Goal: Task Accomplishment & Management: Manage account settings

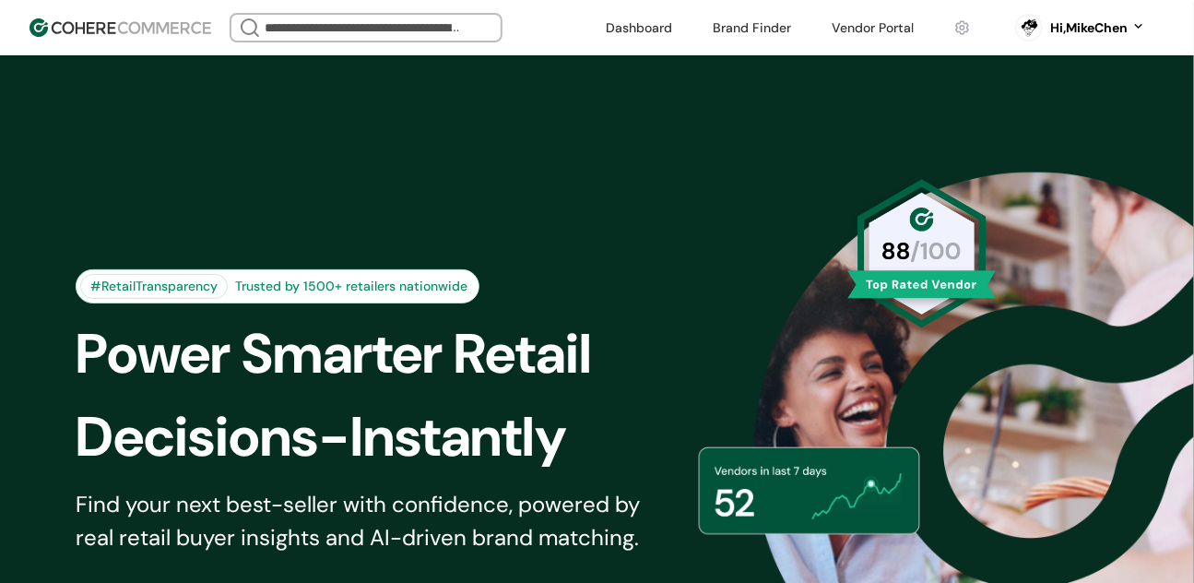
click at [752, 23] on link at bounding box center [752, 28] width 101 height 28
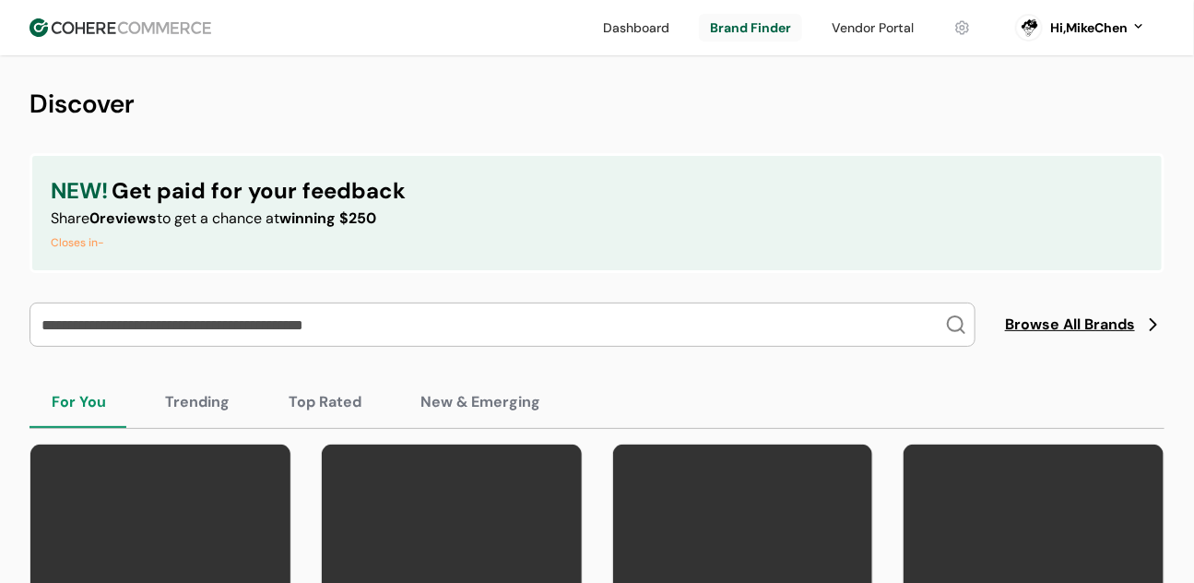
click at [1061, 36] on div "Hi, MikeChen" at bounding box center [1089, 27] width 77 height 19
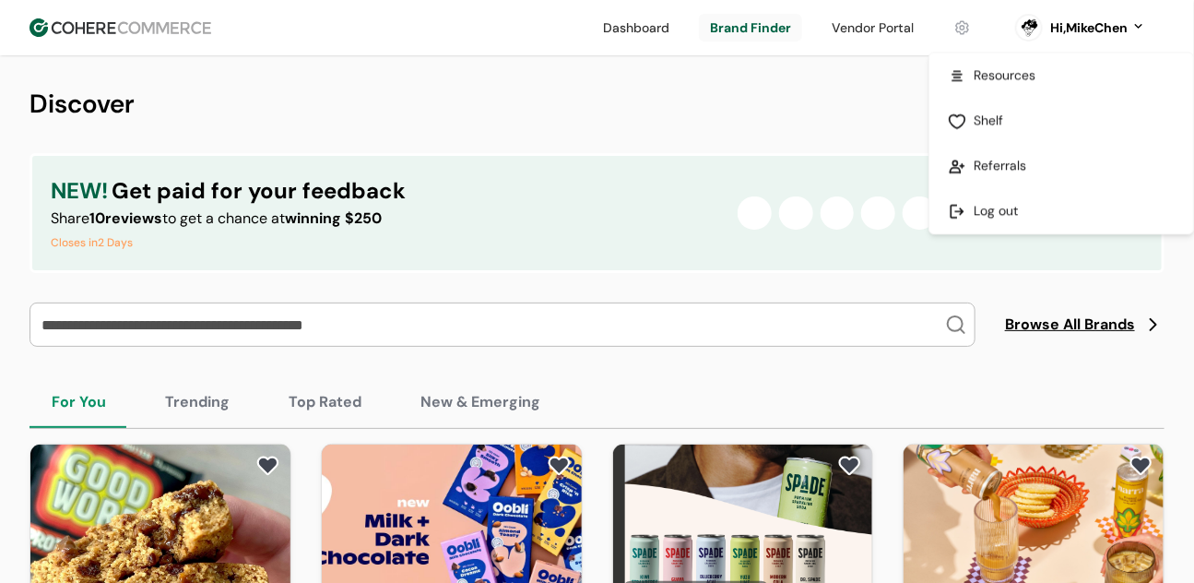
click at [1002, 208] on link at bounding box center [1062, 210] width 264 height 45
